Goal: Task Accomplishment & Management: Use online tool/utility

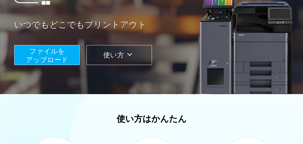
click at [41, 51] on span "ファイルを ​​アップロード" at bounding box center [47, 55] width 42 height 16
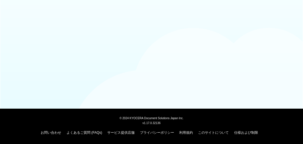
scroll to position [89, 0]
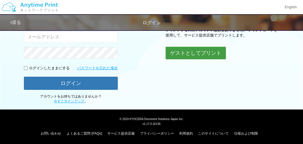
click at [191, 54] on button "ゲストとしてプリント" at bounding box center [196, 53] width 60 height 13
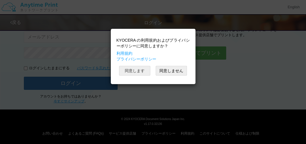
click at [132, 71] on button "同意します" at bounding box center [134, 71] width 31 height 10
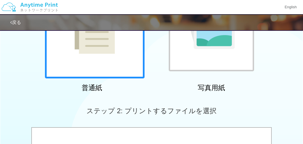
click at [123, 59] on div at bounding box center [95, 29] width 100 height 100
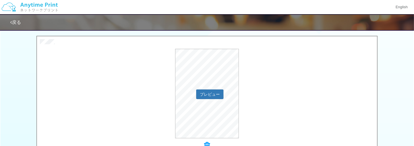
scroll to position [271, 0]
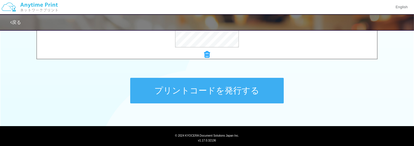
click at [238, 94] on button "プリントコードを発行する" at bounding box center [207, 91] width 154 height 26
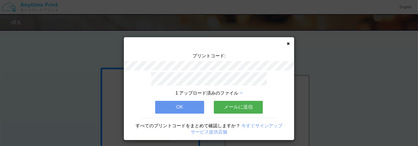
click at [240, 106] on button "メールに送信" at bounding box center [238, 107] width 49 height 13
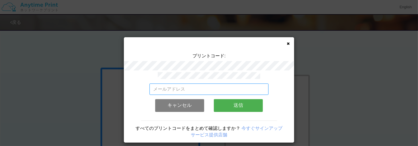
click at [207, 86] on input "email" at bounding box center [208, 89] width 119 height 11
type input "[EMAIL_ADDRESS][DOMAIN_NAME]"
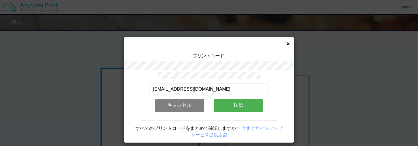
click at [240, 106] on button "送信" at bounding box center [238, 105] width 49 height 13
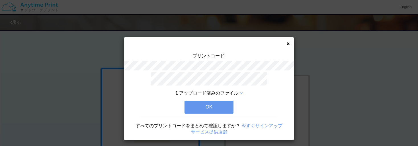
click at [215, 106] on button "OK" at bounding box center [208, 107] width 49 height 13
